Goal: Information Seeking & Learning: Understand process/instructions

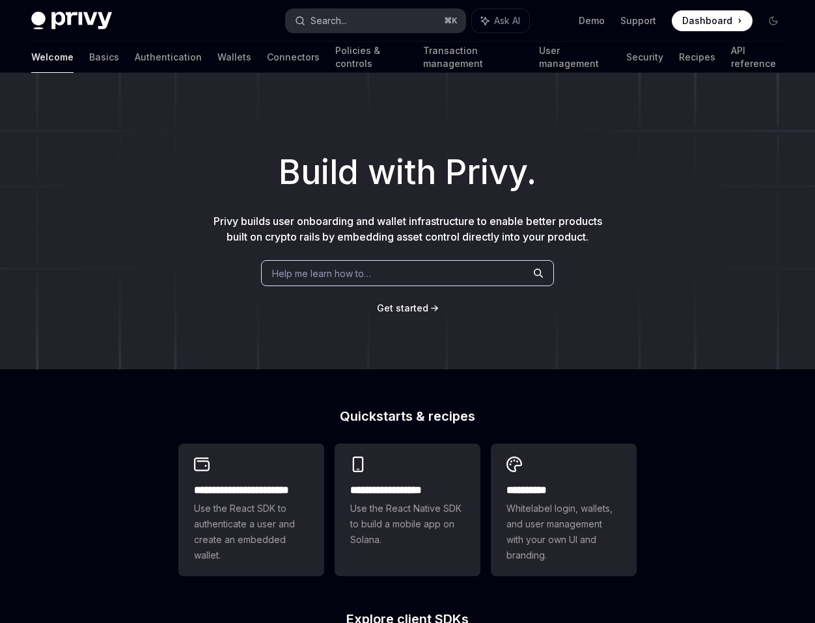
click at [385, 24] on button "Search... ⌘ K" at bounding box center [376, 20] width 180 height 23
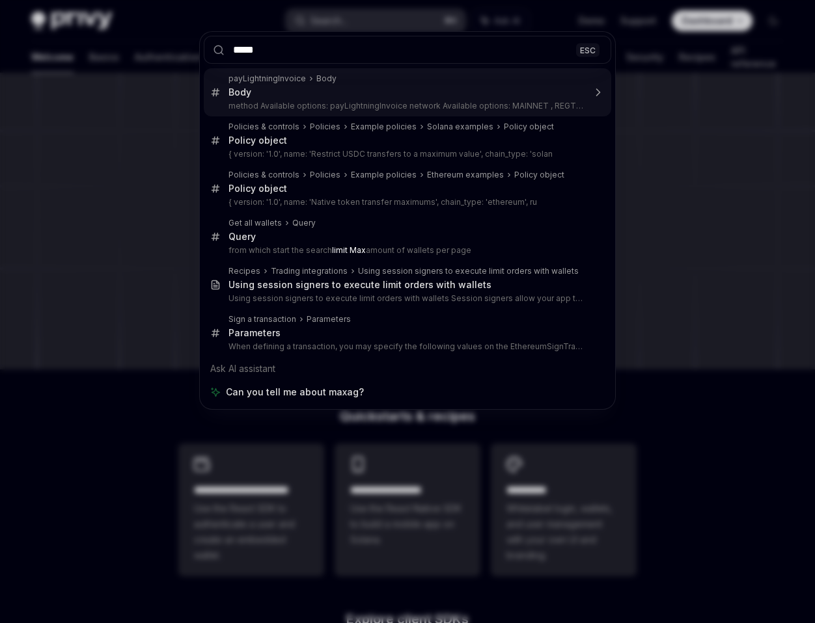
type input "******"
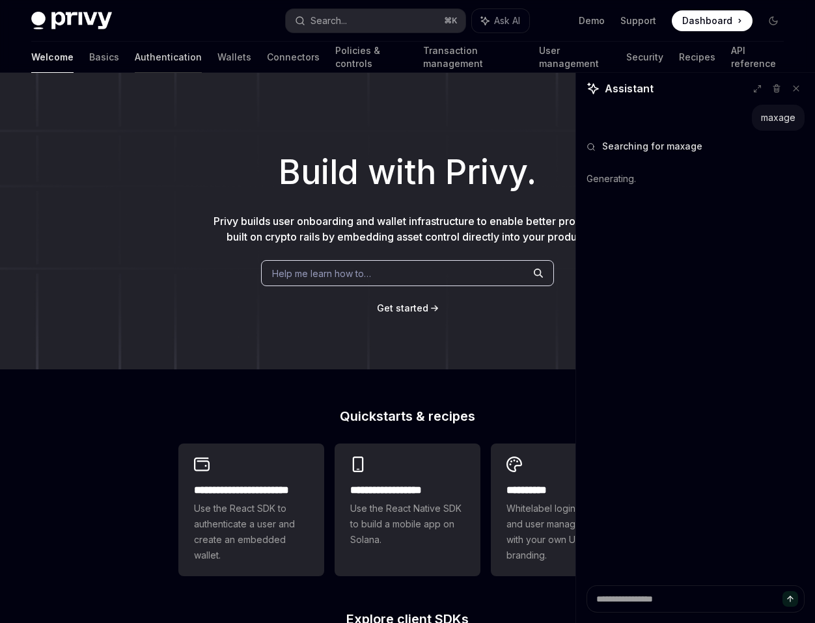
click at [135, 59] on link "Authentication" at bounding box center [168, 57] width 67 height 31
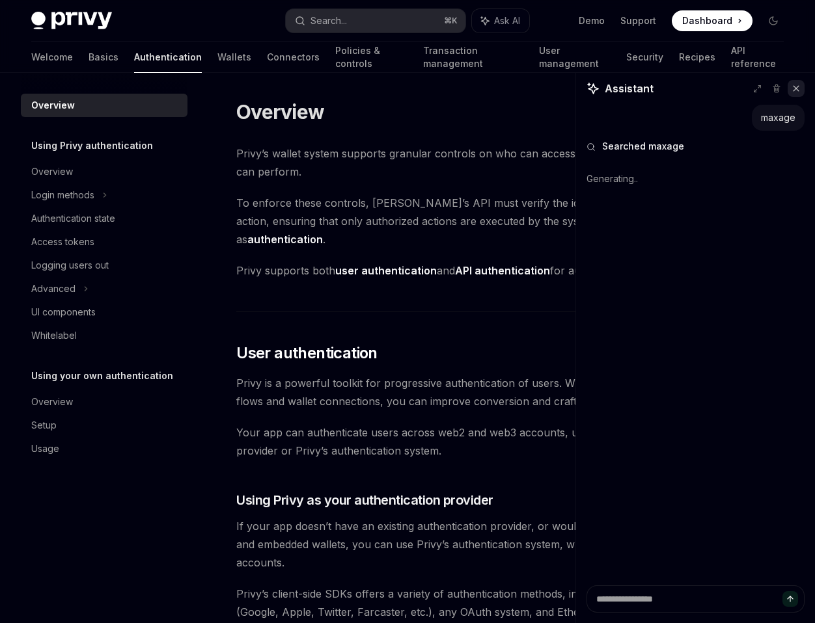
click at [796, 91] on icon at bounding box center [795, 88] width 9 height 9
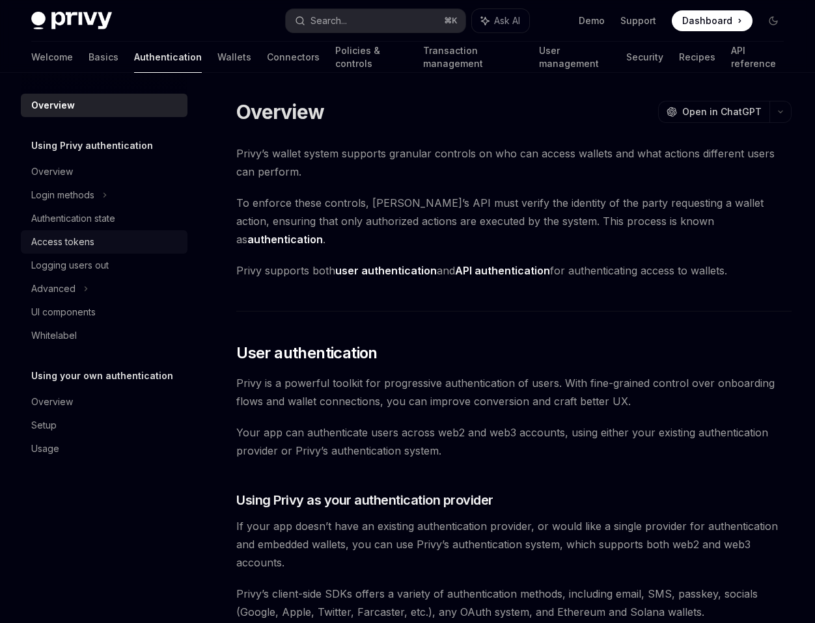
click at [113, 241] on div "Access tokens" at bounding box center [105, 242] width 148 height 16
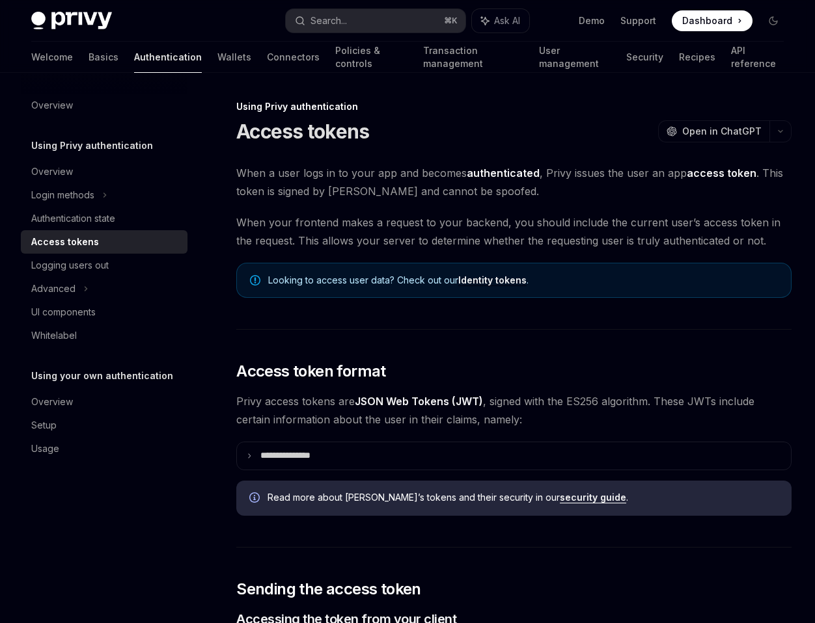
click at [357, 281] on span "Looking to access user data? Check out our Identity tokens ." at bounding box center [523, 280] width 510 height 13
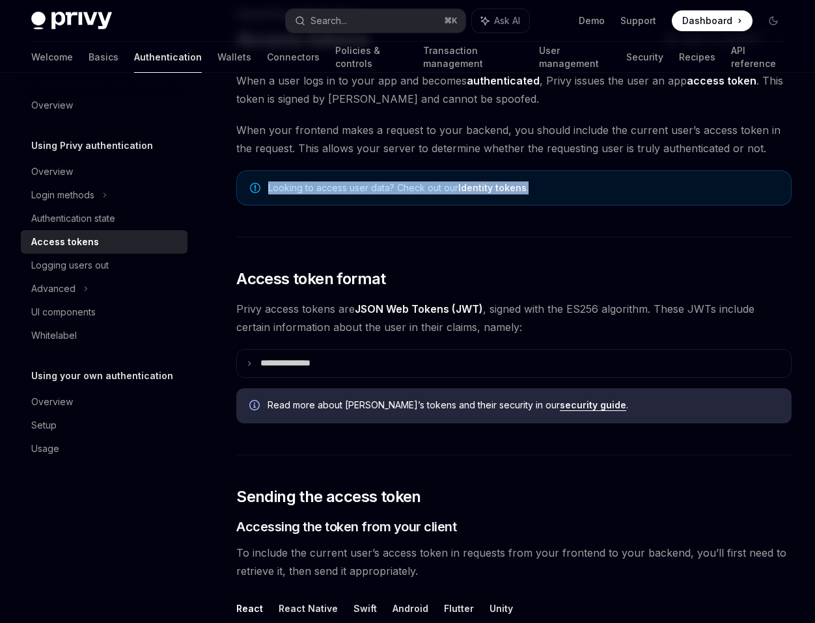
scroll to position [96, 0]
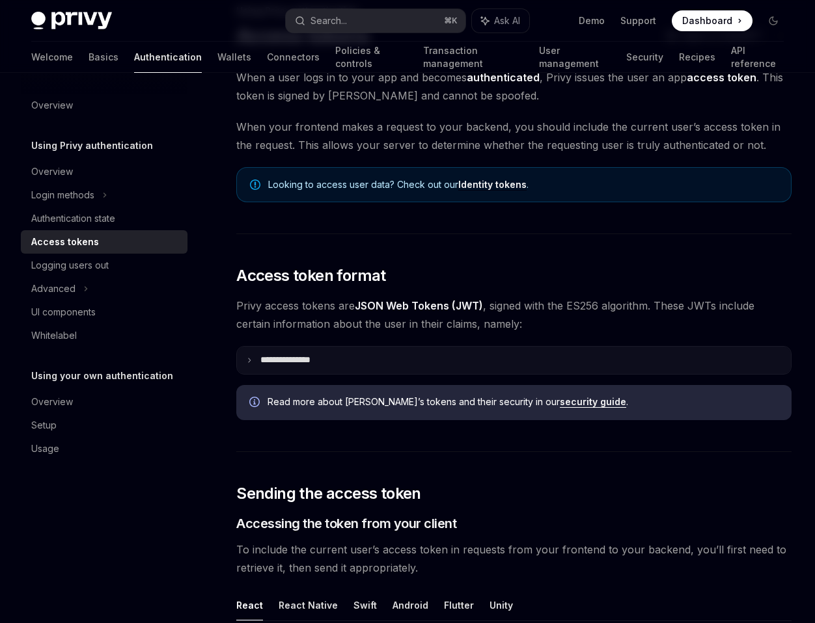
click at [295, 359] on p "**********" at bounding box center [295, 361] width 71 height 12
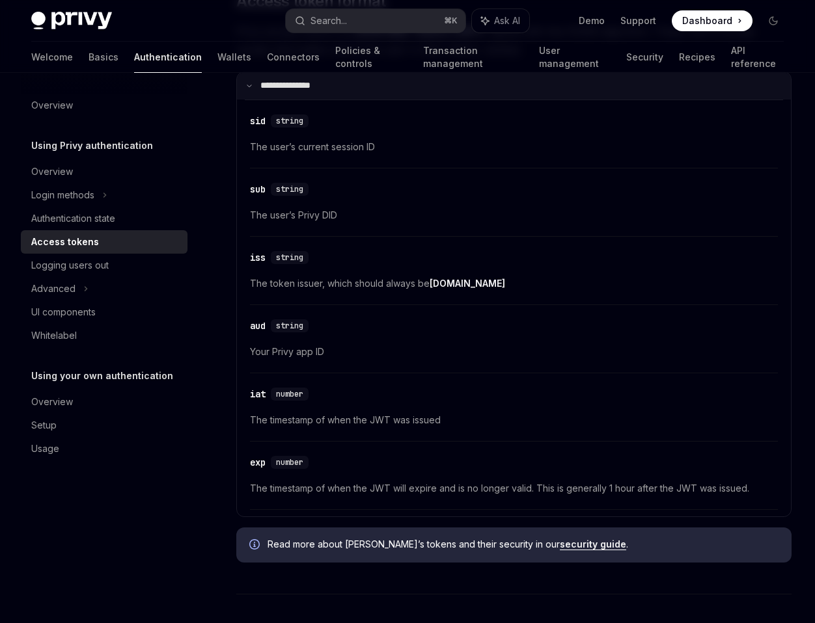
scroll to position [378, 0]
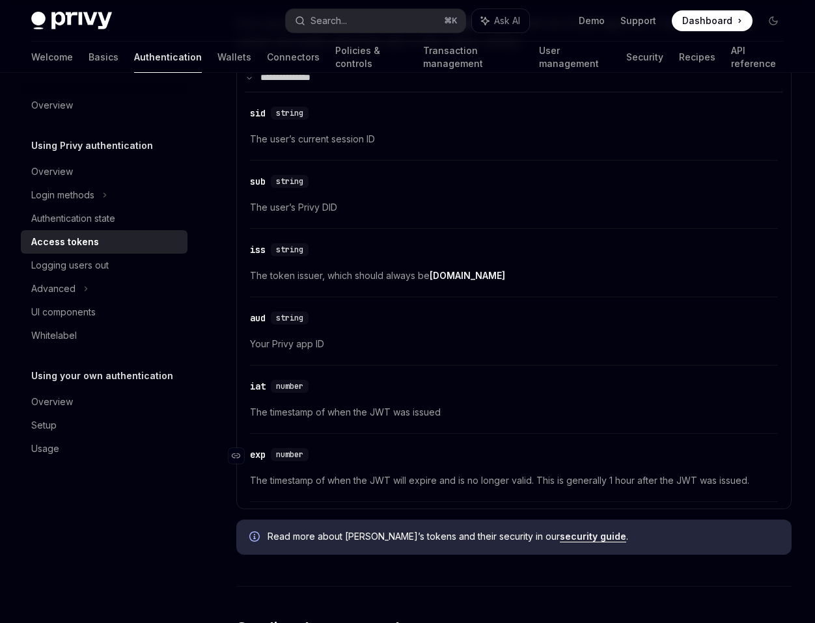
click at [259, 457] on div "exp" at bounding box center [258, 454] width 16 height 13
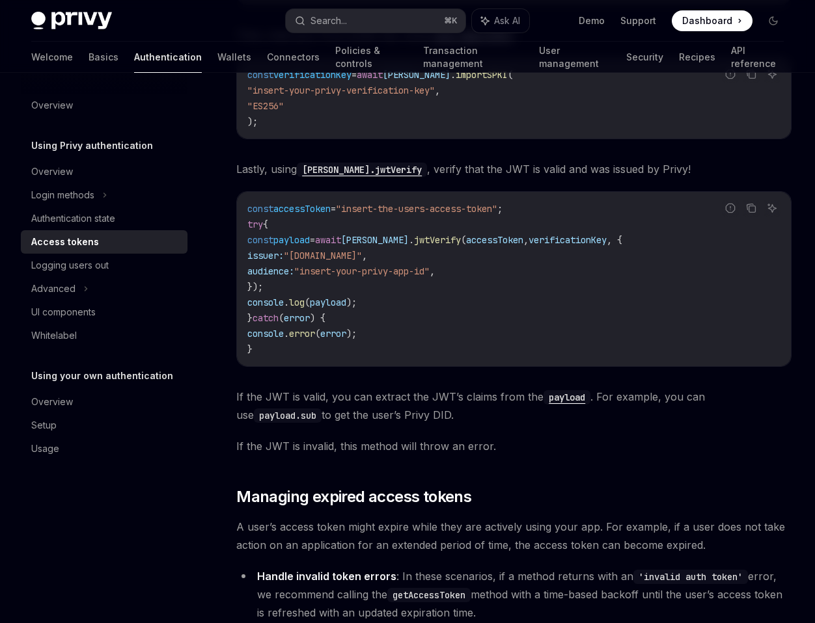
scroll to position [3616, 0]
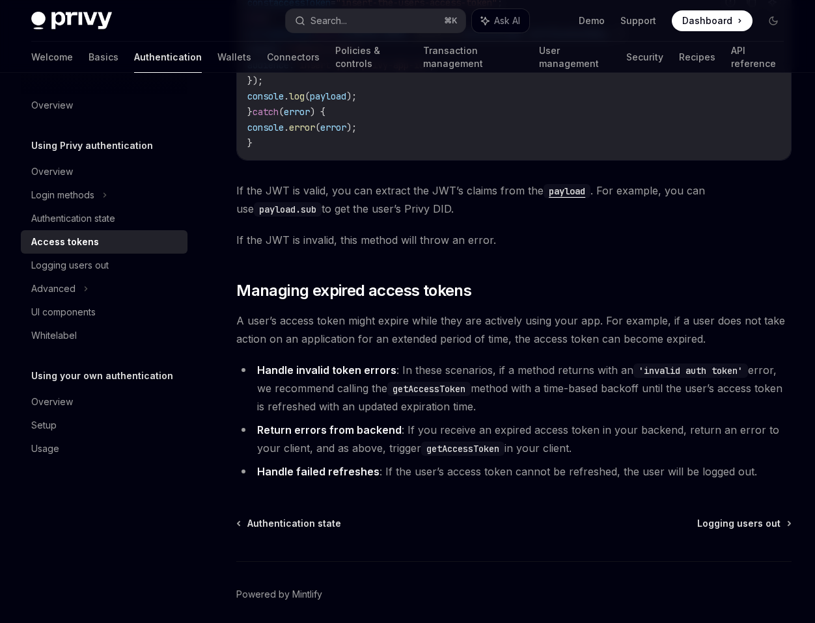
click at [346, 370] on strong "Handle invalid token errors" at bounding box center [326, 370] width 139 height 13
click at [79, 288] on div "Advanced" at bounding box center [104, 288] width 167 height 23
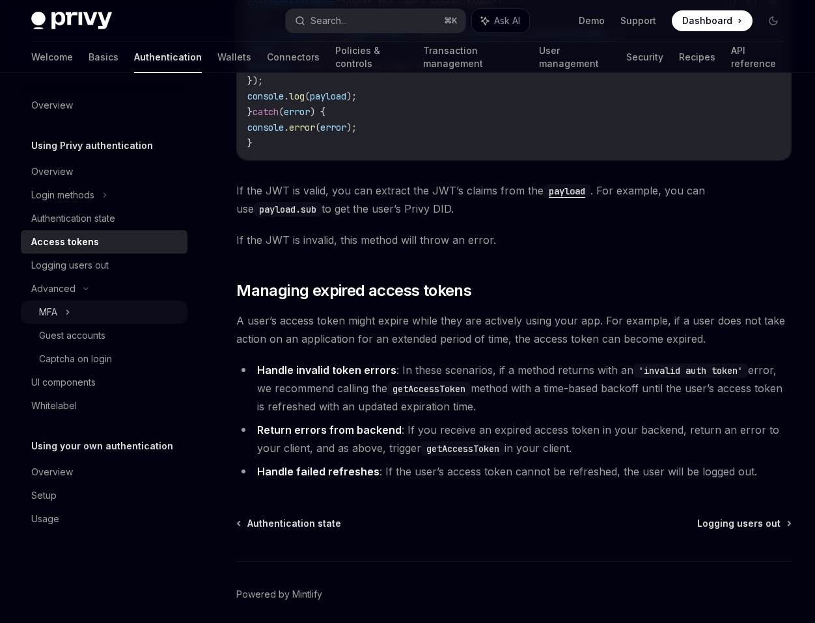
click at [50, 313] on div "MFA" at bounding box center [48, 313] width 18 height 16
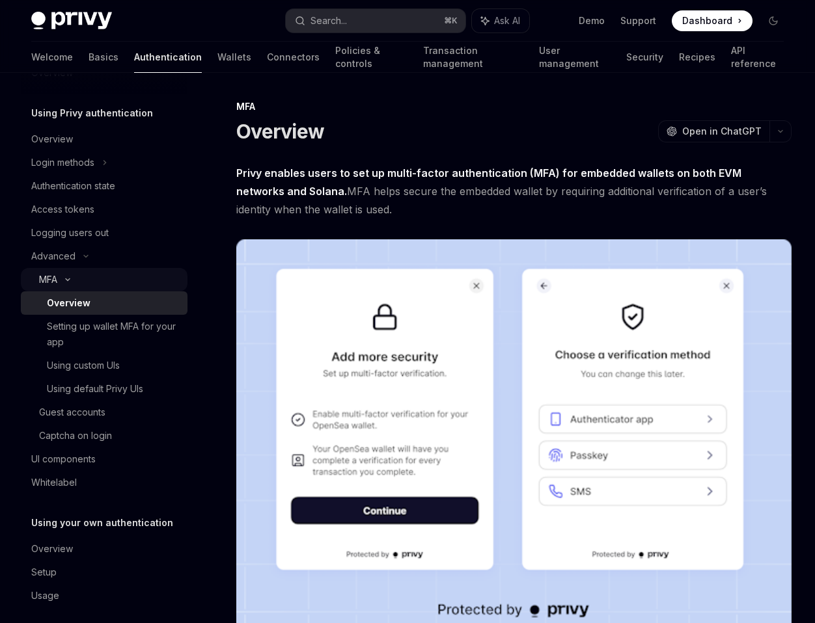
scroll to position [37, 0]
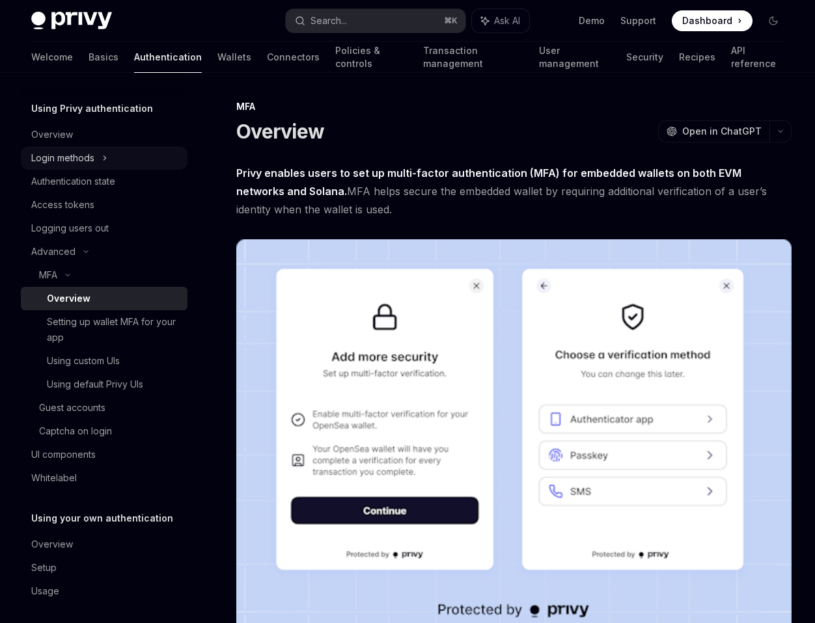
click at [67, 158] on div "Login methods" at bounding box center [62, 158] width 63 height 16
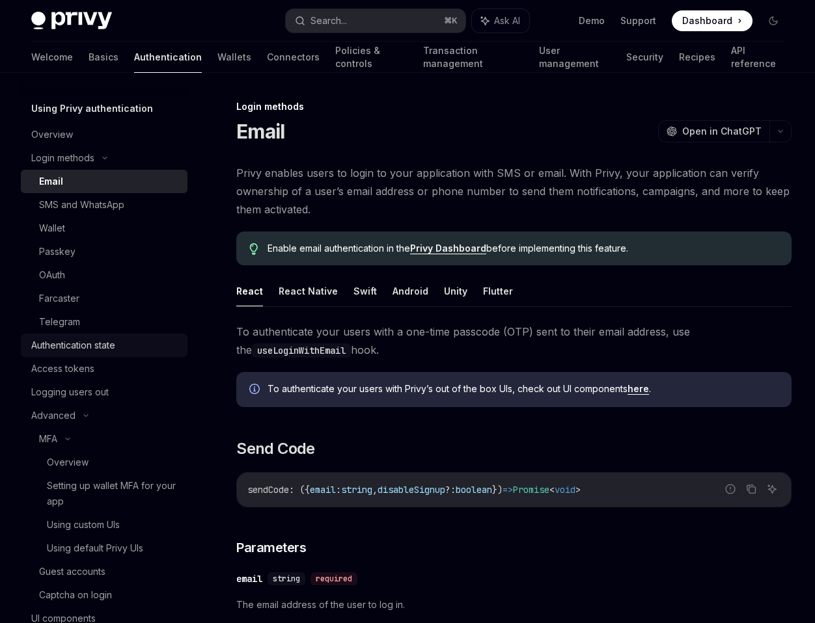
click at [64, 344] on div "Authentication state" at bounding box center [73, 346] width 84 height 16
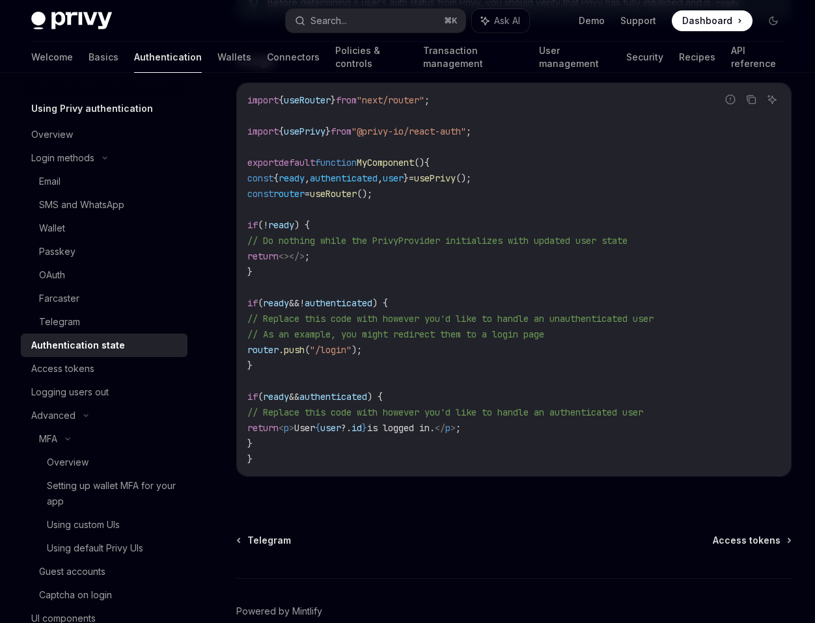
scroll to position [433, 0]
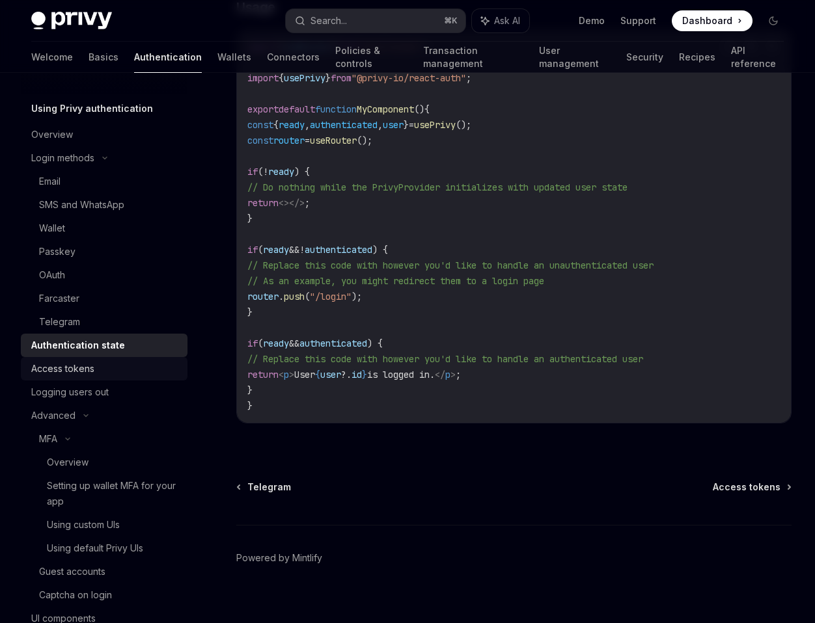
click at [84, 377] on link "Access tokens" at bounding box center [104, 368] width 167 height 23
type textarea "*"
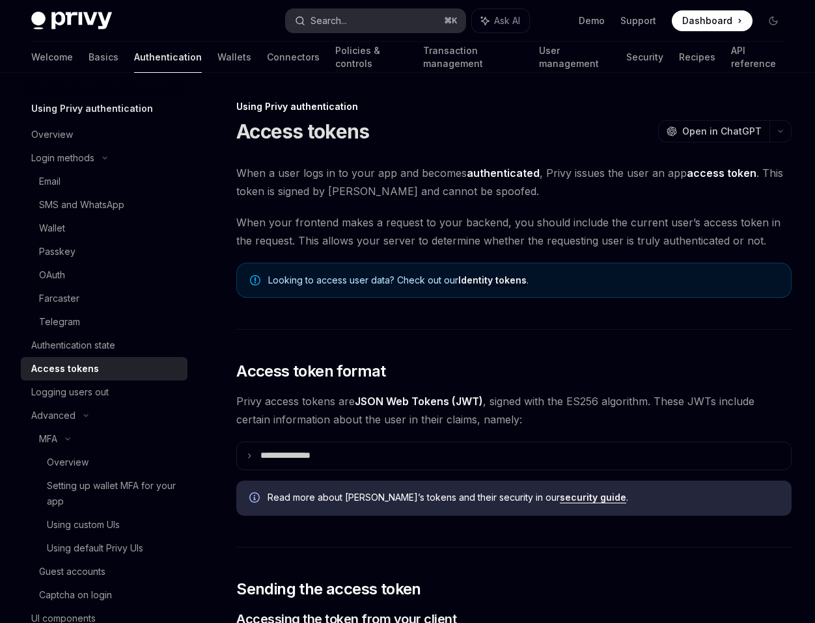
click at [349, 16] on button "Search... ⌘ K" at bounding box center [376, 20] width 180 height 23
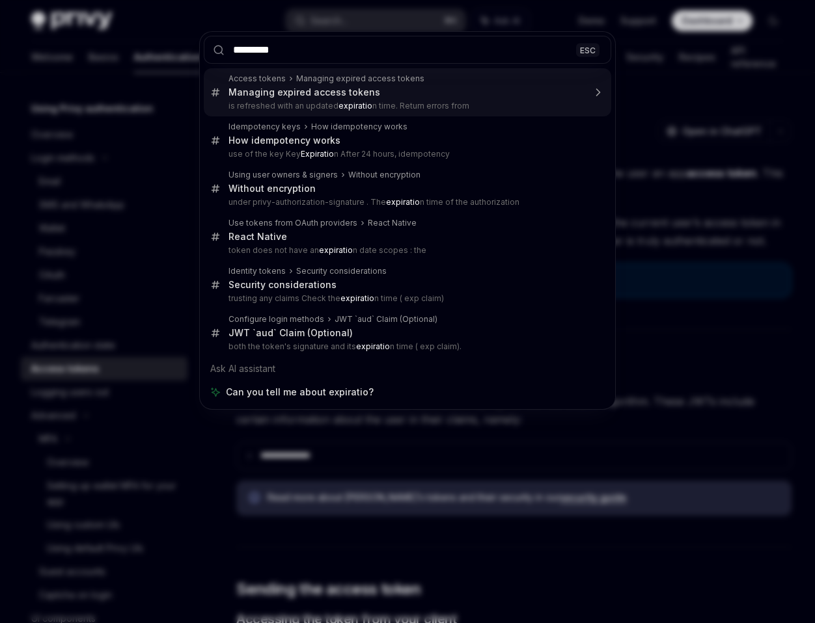
type input "**********"
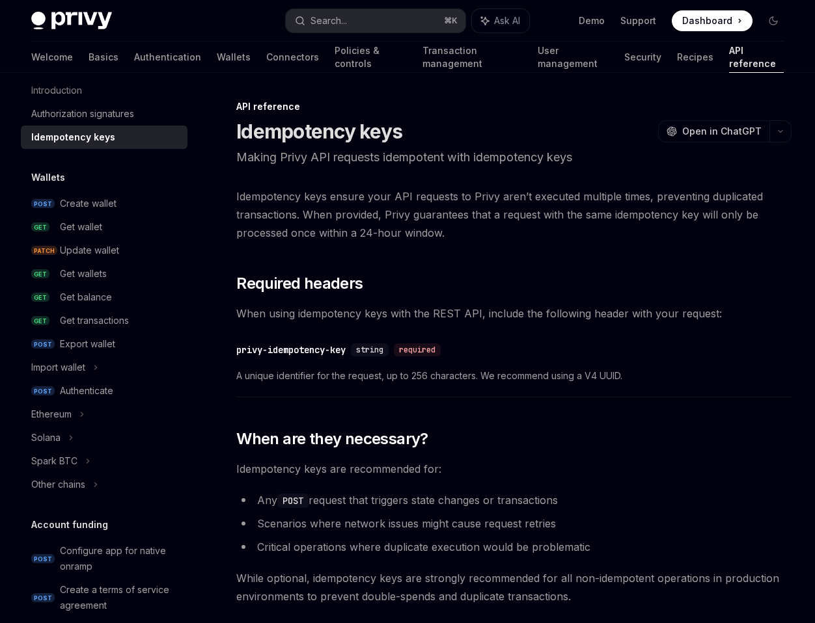
click at [547, 206] on span "Idempotency keys ensure your API requests to Privy aren’t executed multiple tim…" at bounding box center [513, 214] width 555 height 55
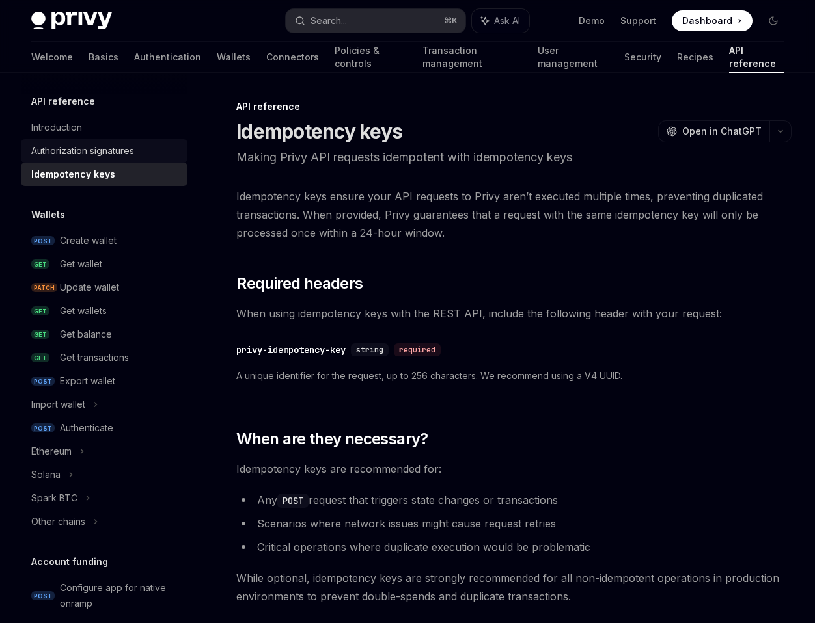
click at [74, 152] on div "Authorization signatures" at bounding box center [82, 151] width 103 height 16
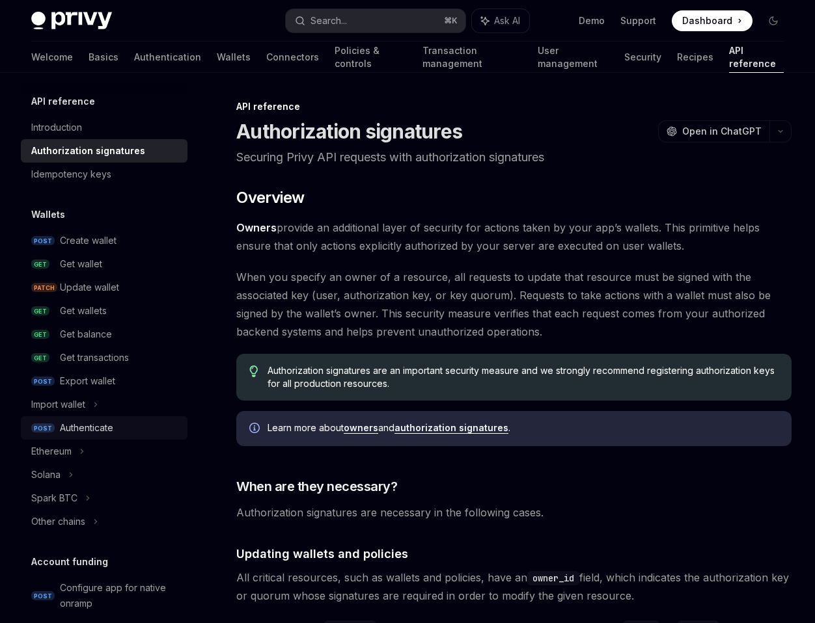
click at [93, 426] on div "Authenticate" at bounding box center [86, 428] width 53 height 16
type textarea "*"
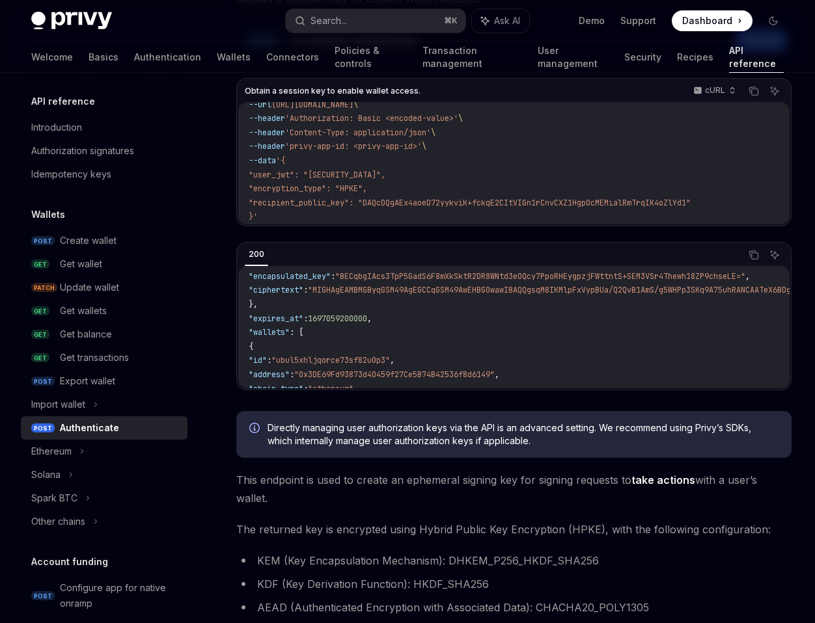
scroll to position [53, 0]
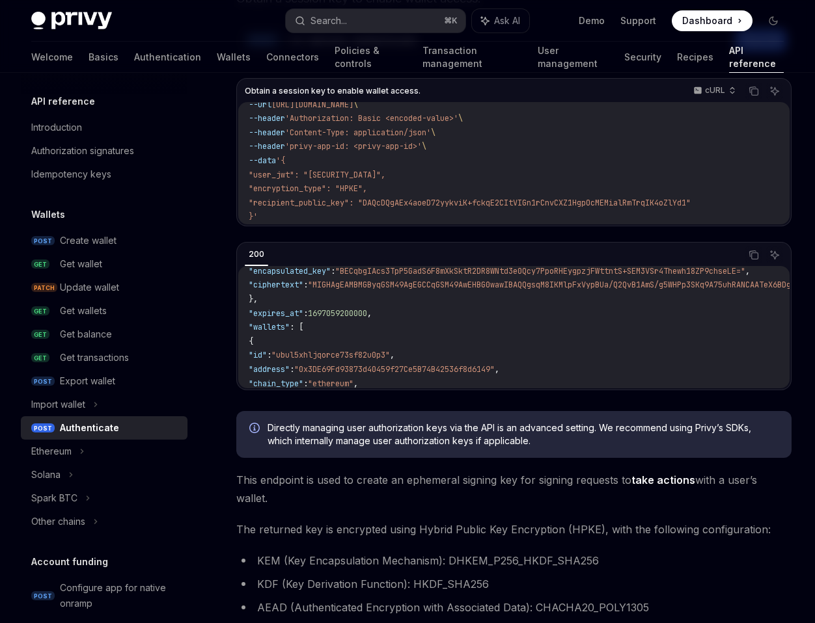
click at [485, 433] on span "Directly managing user authorization keys via the API is an advanced setting. W…" at bounding box center [522, 435] width 511 height 26
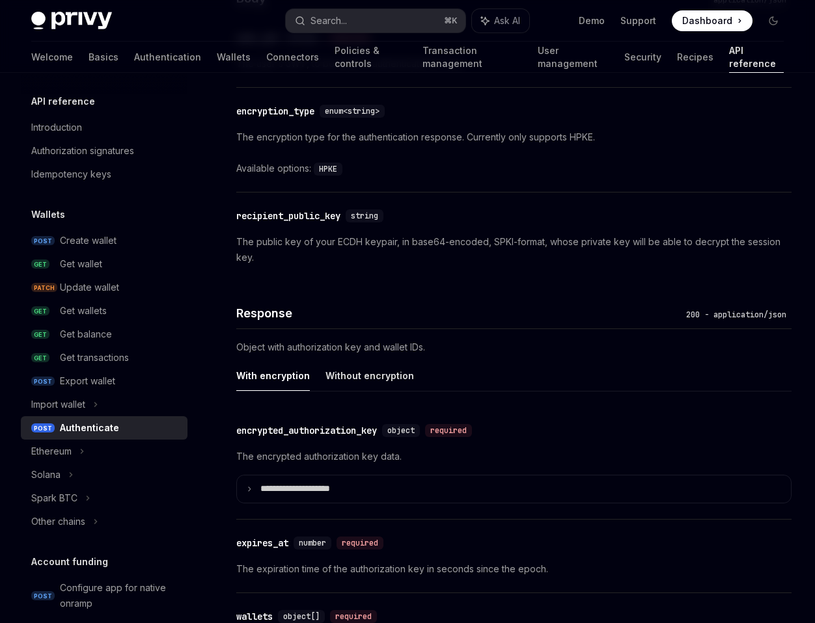
scroll to position [1132, 0]
